Goal: Task Accomplishment & Management: Manage account settings

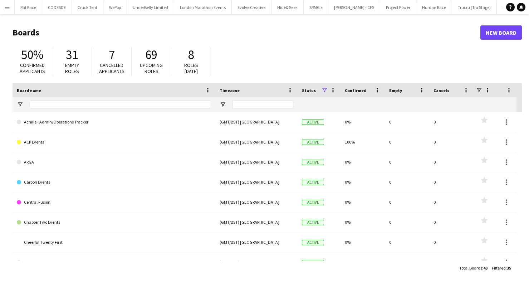
click at [136, 29] on h1 "Boards" at bounding box center [247, 32] width 468 height 11
click at [305, 3] on button "Gorilla Events Close" at bounding box center [323, 7] width 37 height 14
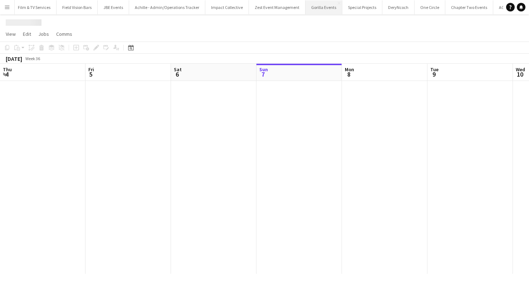
scroll to position [0, 171]
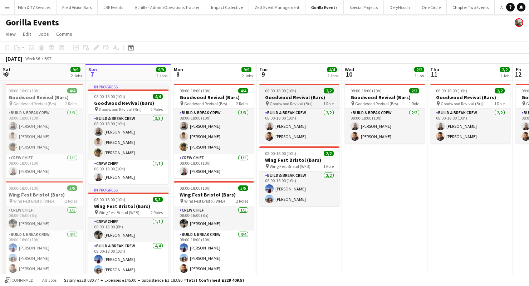
click at [281, 97] on h3 "Goodwood Revival (Bars)" at bounding box center [299, 97] width 80 height 6
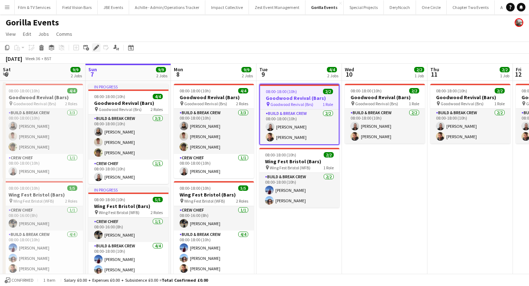
click at [97, 48] on icon at bounding box center [96, 48] width 4 height 4
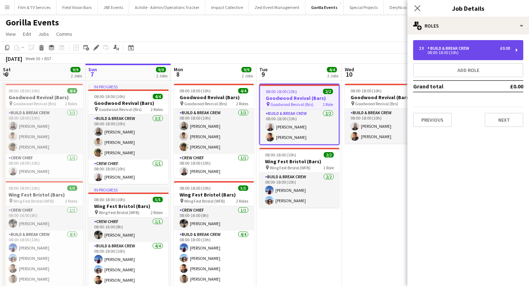
click at [442, 54] on div "08:00-18:00 (10h)" at bounding box center [464, 53] width 91 height 4
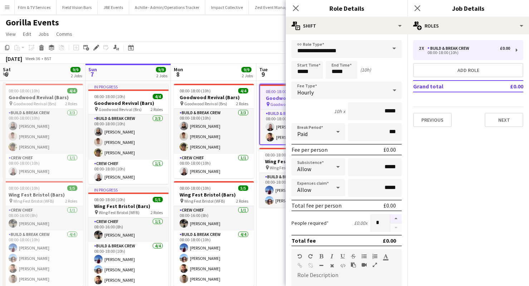
click at [394, 217] on button "button" at bounding box center [395, 218] width 11 height 9
type input "*"
click at [416, 8] on icon "Close pop-in" at bounding box center [417, 8] width 7 height 7
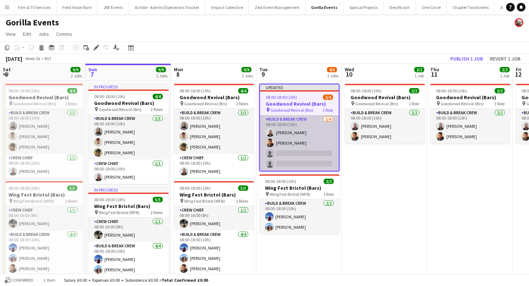
click at [284, 149] on app-card-role "Build & Break Crew [DATE] 08:00-18:00 (10h) [PERSON_NAME] [PERSON_NAME] single-…" at bounding box center [299, 142] width 79 height 55
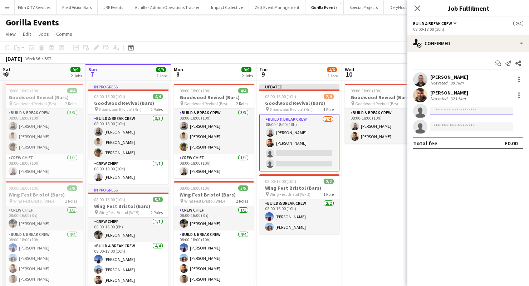
click at [471, 110] on input at bounding box center [471, 111] width 83 height 9
type input "****"
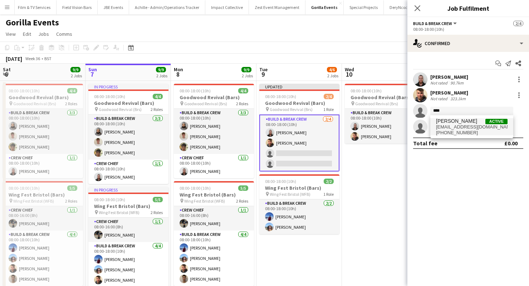
click at [471, 119] on span "[PERSON_NAME] Active" at bounding box center [472, 121] width 72 height 6
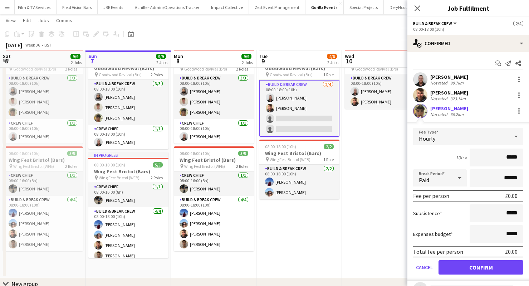
scroll to position [34, 0]
click at [468, 265] on button "Confirm" at bounding box center [480, 267] width 85 height 14
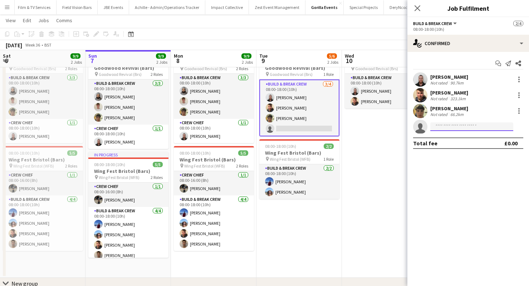
click at [452, 126] on input at bounding box center [471, 126] width 83 height 9
type input "****"
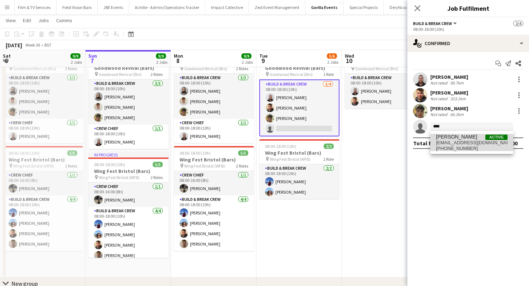
click at [453, 138] on span "[PERSON_NAME]" at bounding box center [456, 137] width 41 height 6
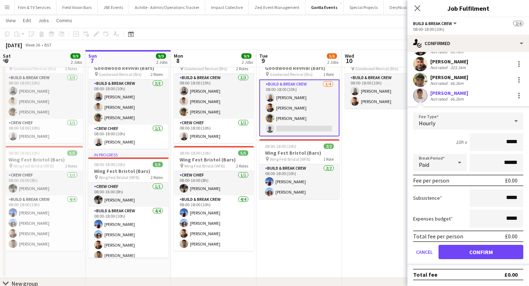
scroll to position [31, 0]
click at [449, 239] on div "Total fee per person" at bounding box center [438, 235] width 50 height 7
click at [449, 252] on button "Confirm" at bounding box center [480, 252] width 85 height 14
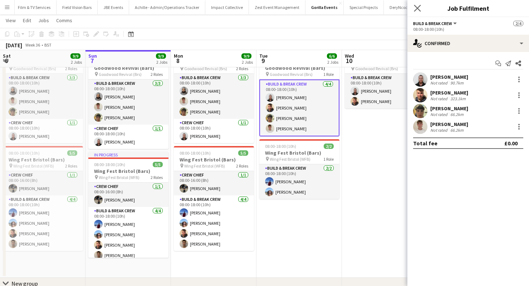
click at [416, 5] on app-icon "Close pop-in" at bounding box center [417, 8] width 10 height 10
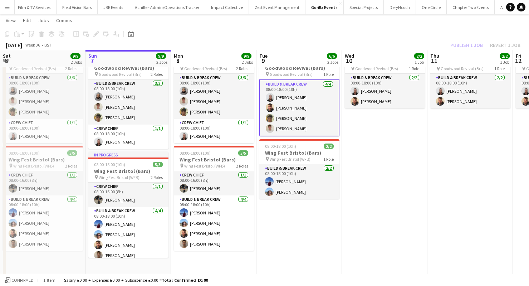
click at [454, 47] on div "Publish 1 job Revert 1 job" at bounding box center [485, 44] width 87 height 9
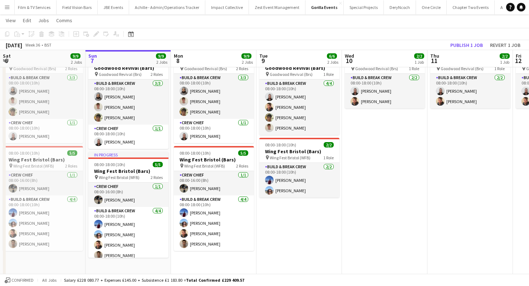
click at [454, 47] on button "Publish 1 job" at bounding box center [466, 44] width 38 height 9
